Goal: Navigation & Orientation: Go to known website

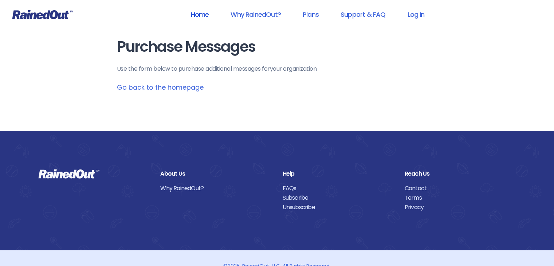
click at [198, 17] on link "Home" at bounding box center [199, 14] width 37 height 16
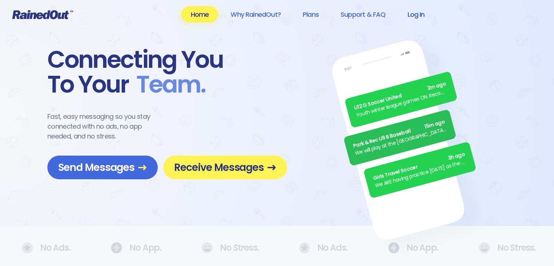
click at [423, 17] on link "Log In" at bounding box center [416, 14] width 36 height 16
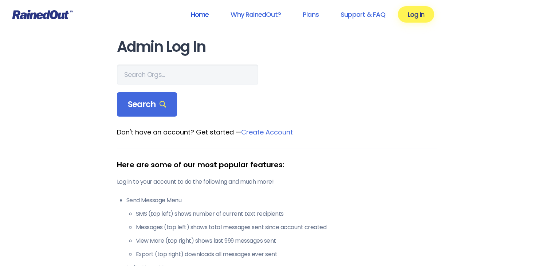
click at [199, 15] on link "Home" at bounding box center [199, 14] width 37 height 16
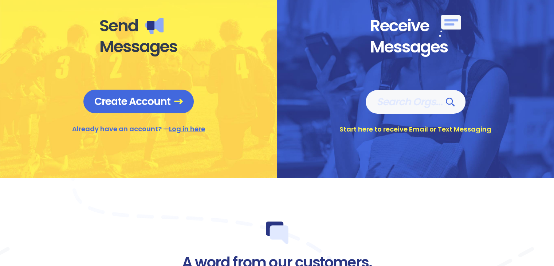
scroll to position [320, 0]
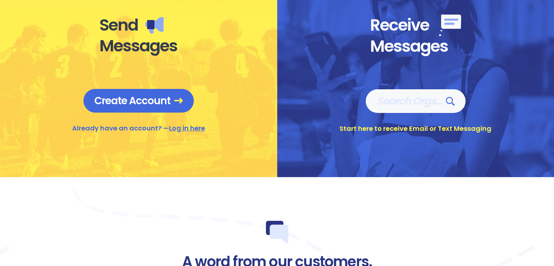
click at [193, 128] on link "Log in here" at bounding box center [187, 127] width 36 height 9
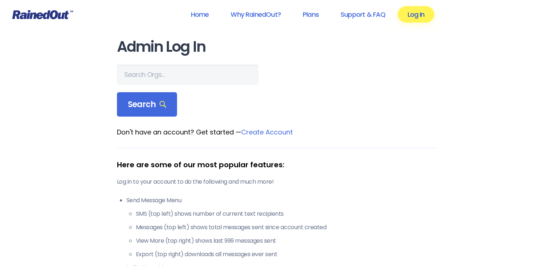
click at [418, 15] on link "Log In" at bounding box center [416, 14] width 36 height 16
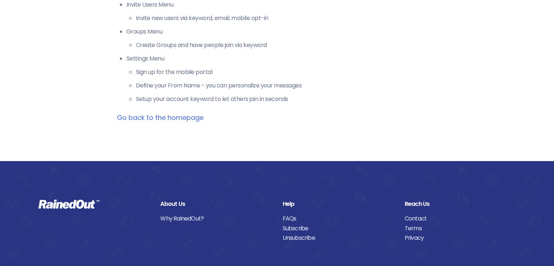
scroll to position [309, 0]
